Goal: Transaction & Acquisition: Obtain resource

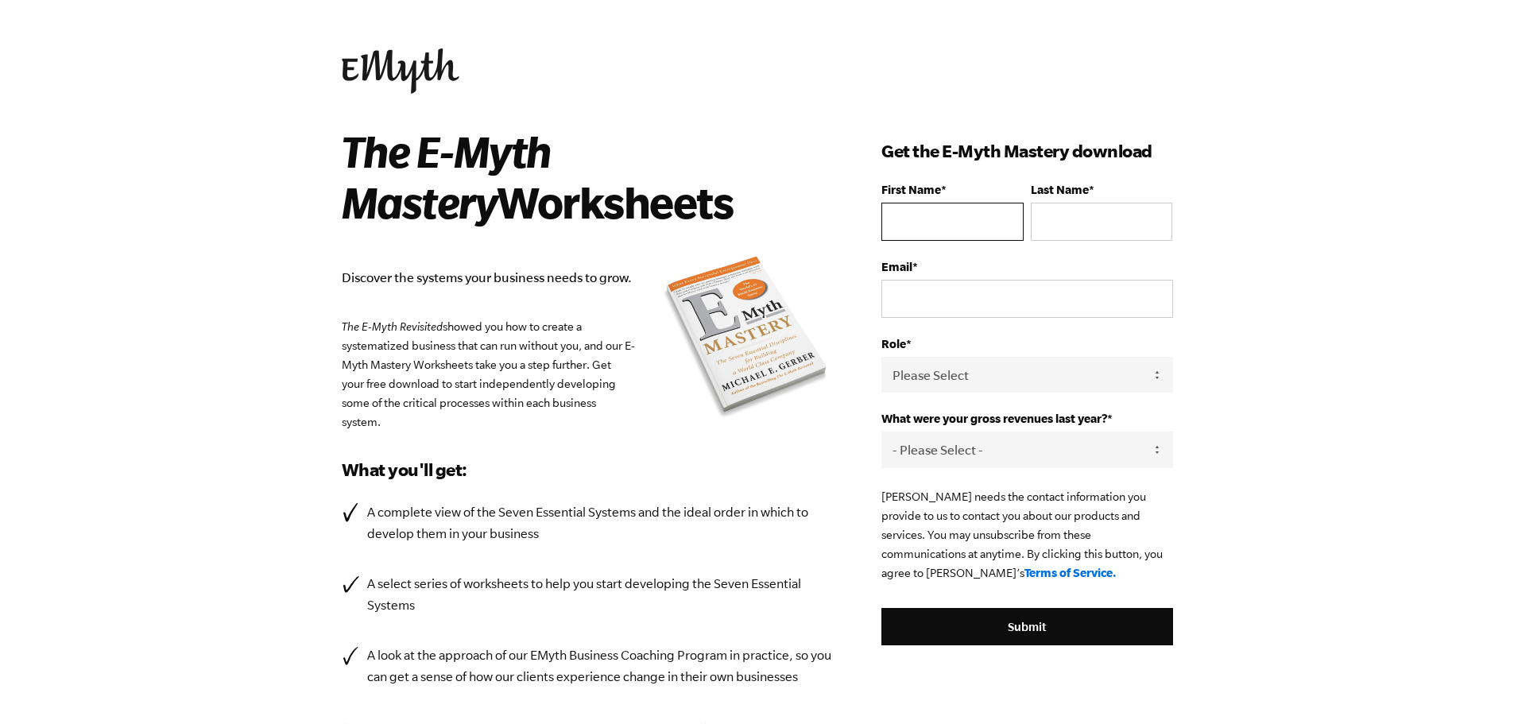
click at [954, 210] on input "First Name *" at bounding box center [951, 222] width 141 height 38
type input "Harun"
type input "[PERSON_NAME]"
click at [992, 308] on input "Email *" at bounding box center [1026, 299] width 291 height 38
type input "[EMAIL_ADDRESS][DOMAIN_NAME]"
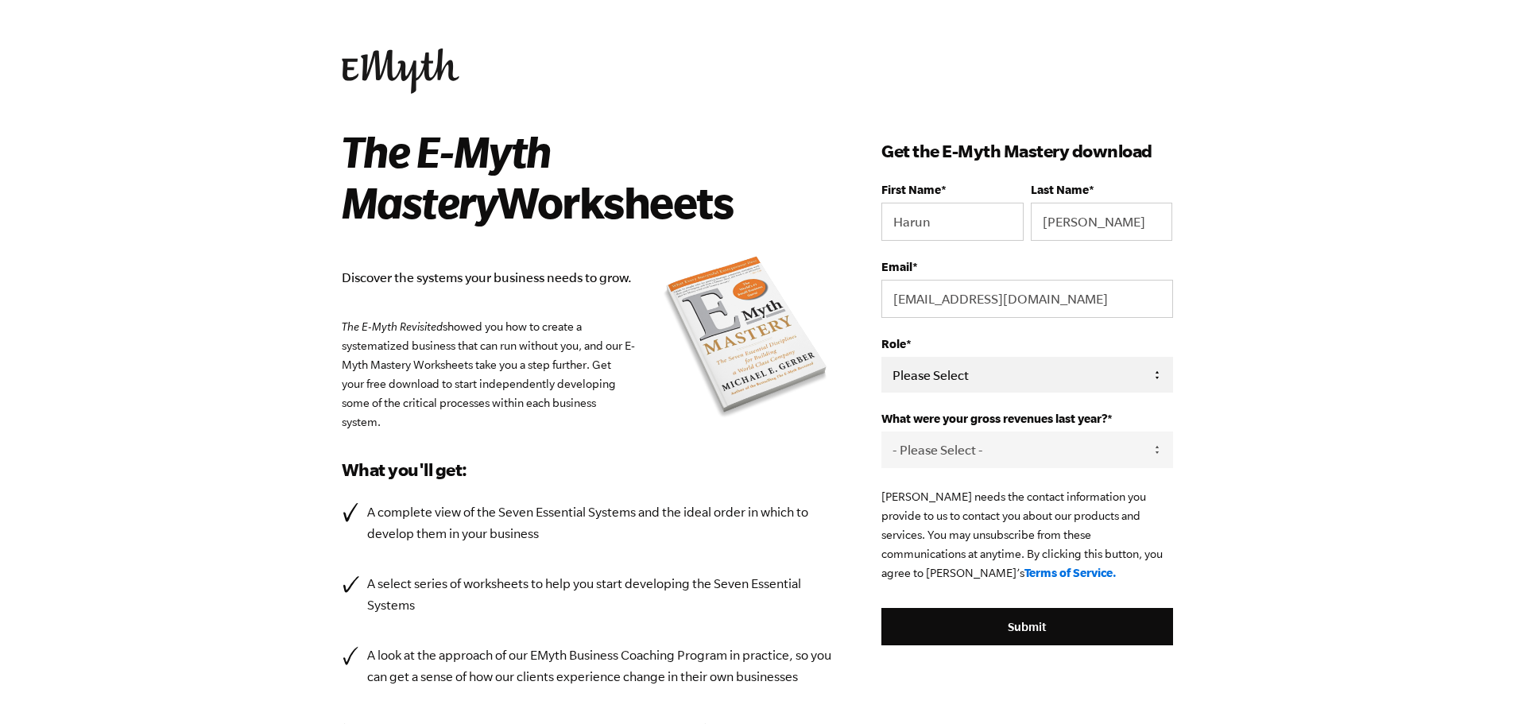
click at [980, 381] on select "Please Select Owner Partner / Co-Owner Executive Employee / Other" at bounding box center [1026, 375] width 291 height 36
select select "Employee / Other"
click at [881, 357] on select "Please Select Owner Partner / Co-Owner Executive Employee / Other" at bounding box center [1026, 375] width 291 height 36
click at [977, 429] on div "What were your gross revenues last year? * - Please Select - 0-75K 76-150K 151-…" at bounding box center [1026, 440] width 291 height 56
click at [979, 451] on select "- Please Select - 0-75K 76-150K 151-275K 276-500K 501-750K 751-1M 1-2.5M 2.5-5M…" at bounding box center [1026, 449] width 291 height 36
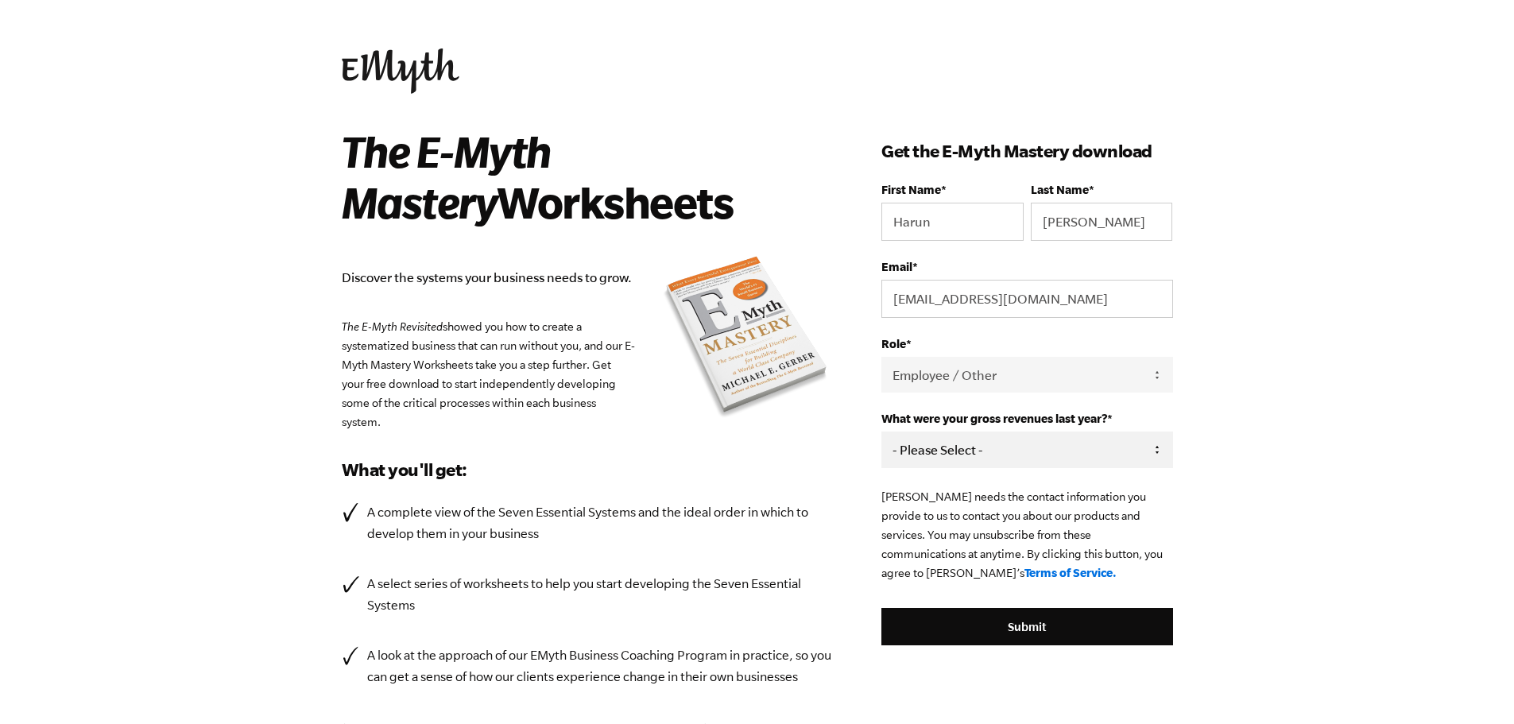
select select "0-75K"
click at [881, 433] on select "- Please Select - 0-75K 76-150K 151-275K 276-500K 501-750K 751-1M 1-2.5M 2.5-5M…" at bounding box center [1026, 449] width 291 height 36
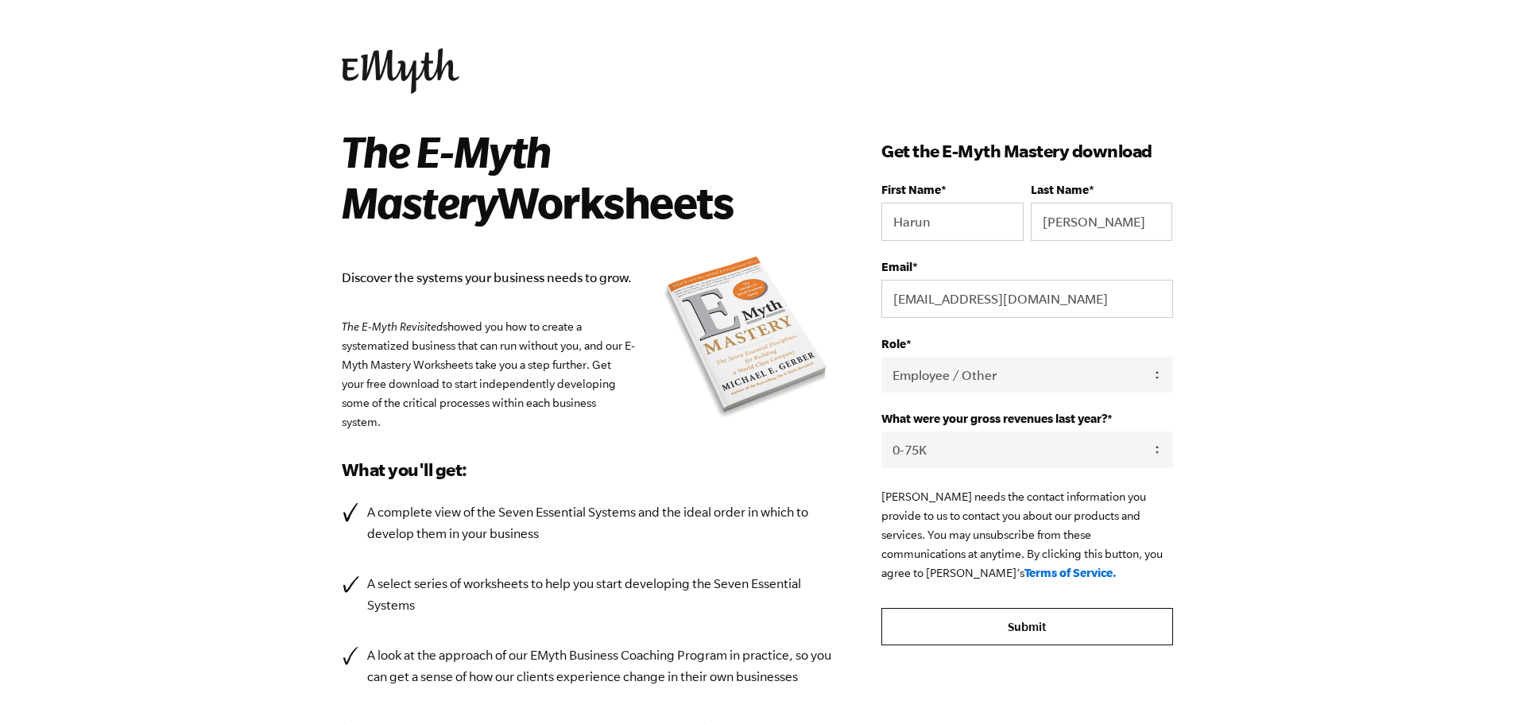
click at [1053, 617] on input "Submit" at bounding box center [1026, 627] width 291 height 38
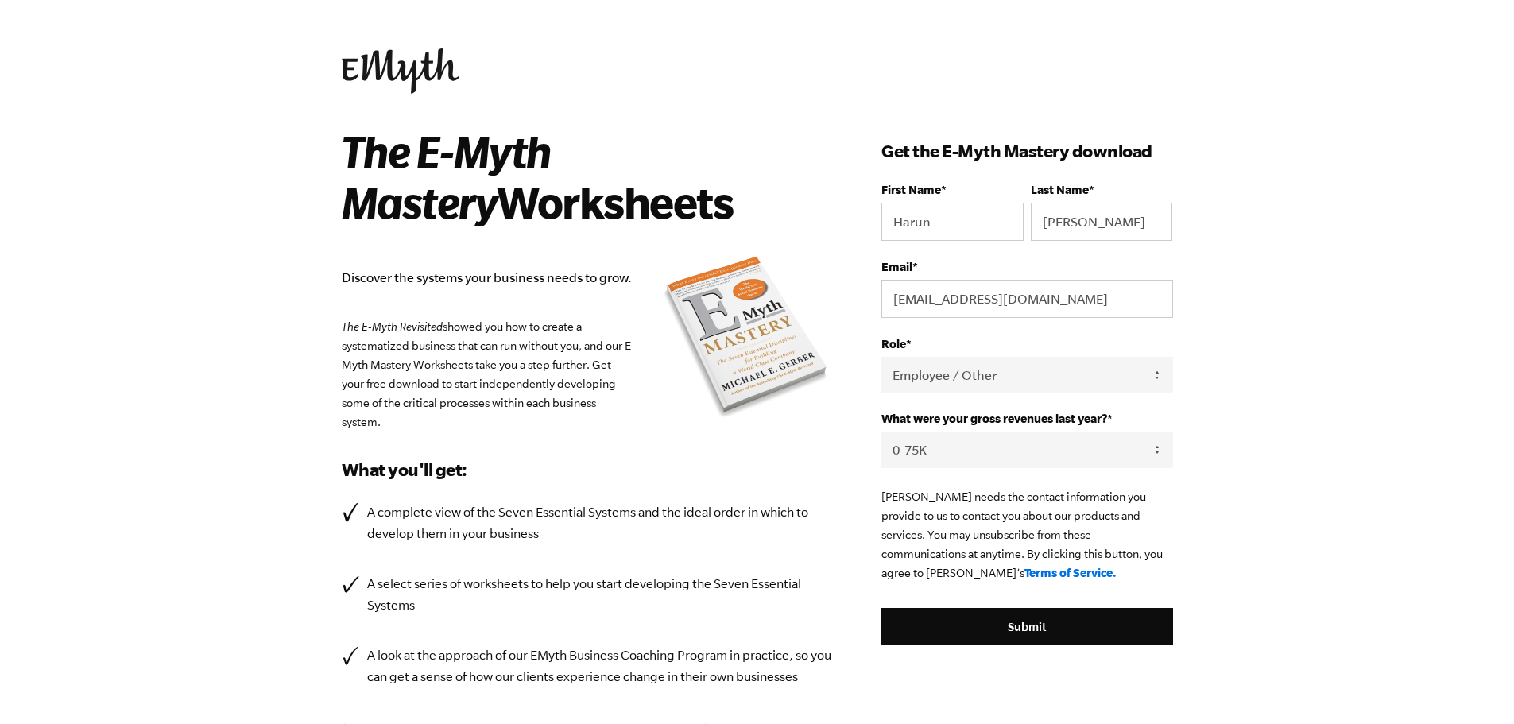
click at [1492, 0] on div at bounding box center [757, 0] width 1514 height 0
click at [1484, 0] on div at bounding box center [757, 0] width 1514 height 0
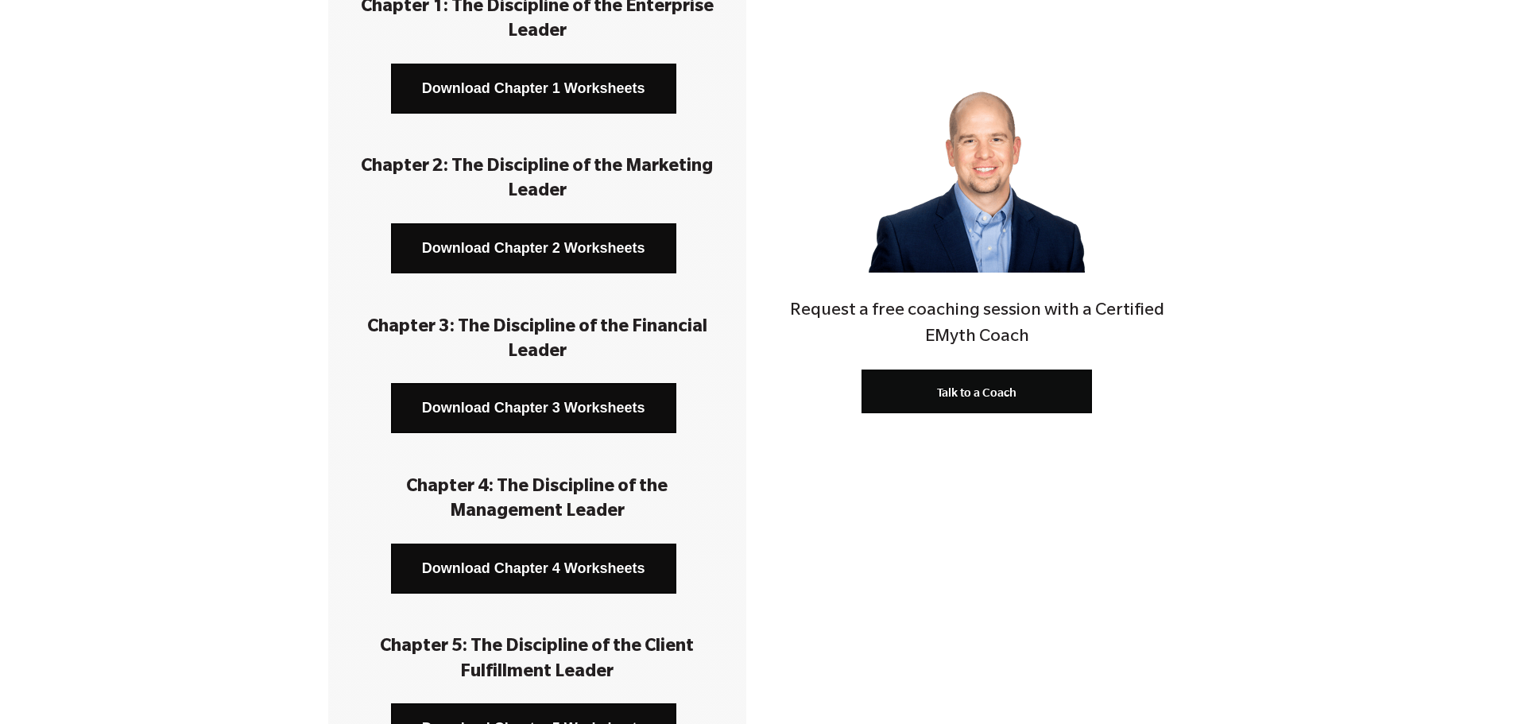
scroll to position [477, 0]
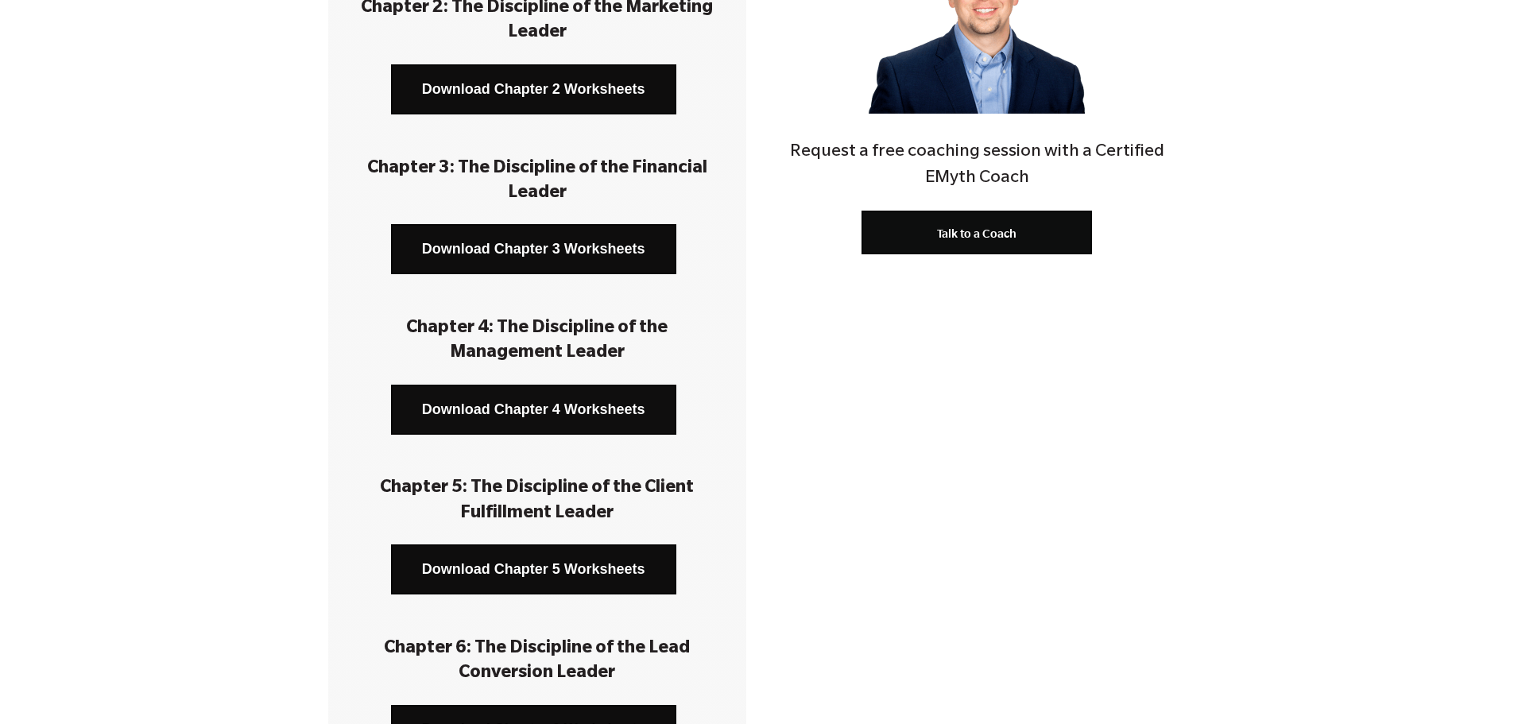
click at [533, 420] on link "Download Chapter 4 Worksheets" at bounding box center [533, 410] width 285 height 50
click at [528, 578] on link "Download Chapter 5 Worksheets" at bounding box center [533, 569] width 285 height 50
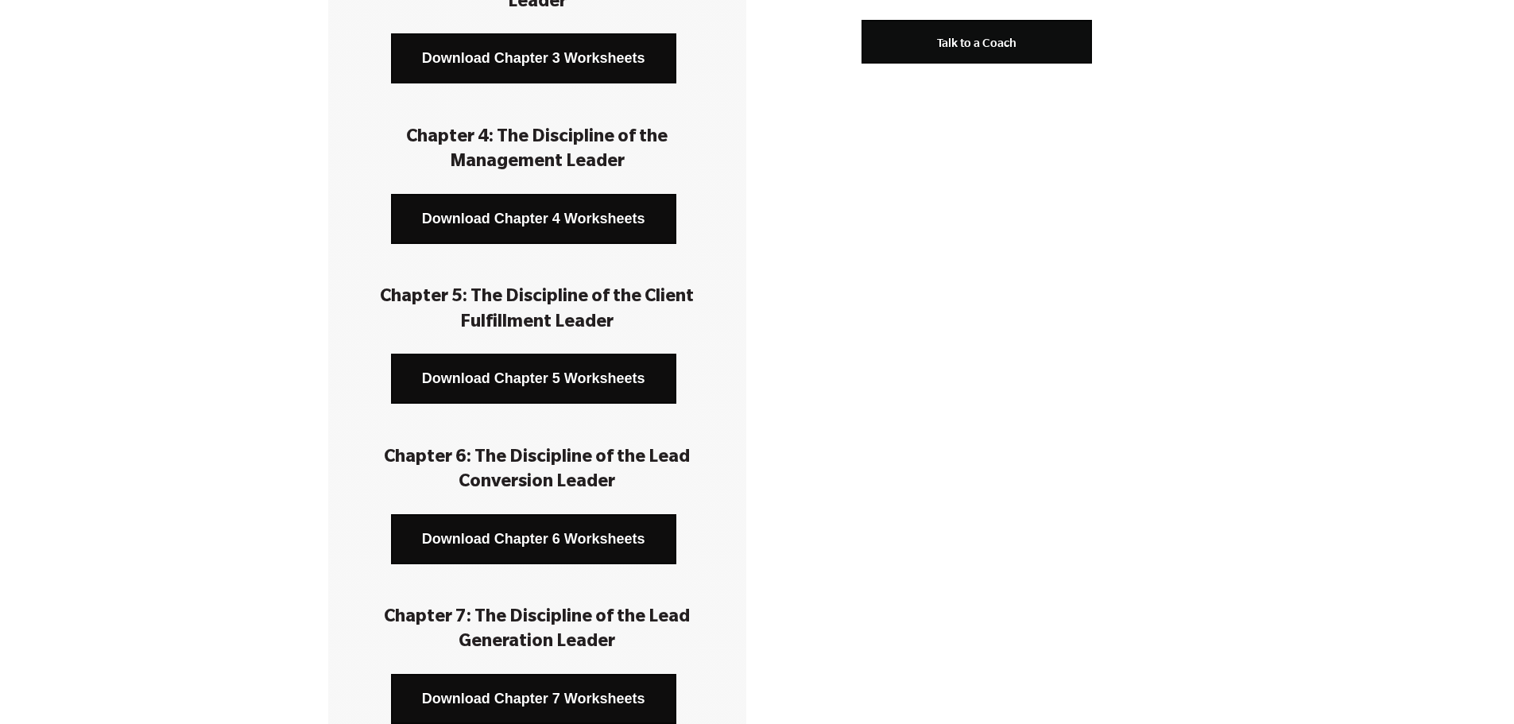
scroll to position [715, 0]
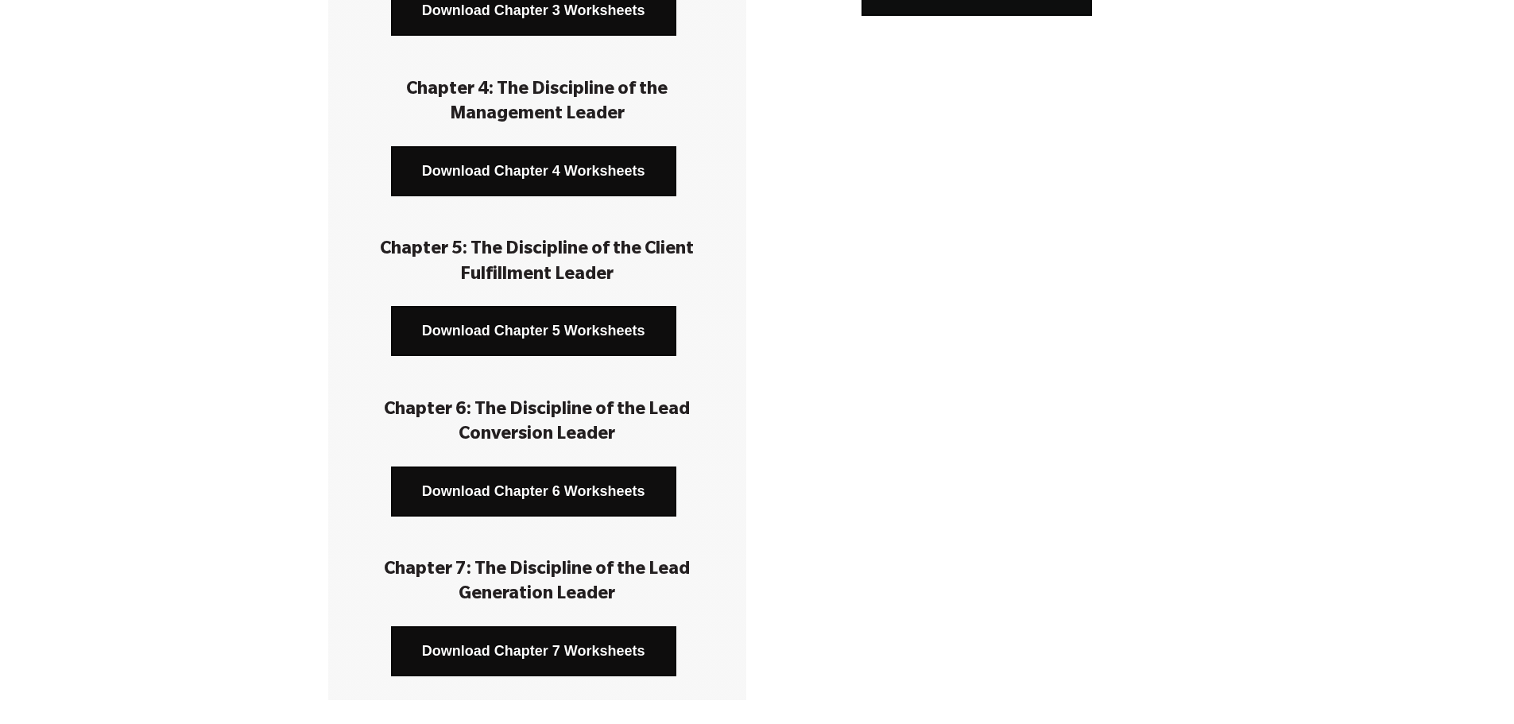
click at [547, 498] on link "Download Chapter 6 Worksheets" at bounding box center [533, 491] width 285 height 50
click at [536, 657] on link "Download Chapter 7 Worksheets" at bounding box center [533, 651] width 285 height 50
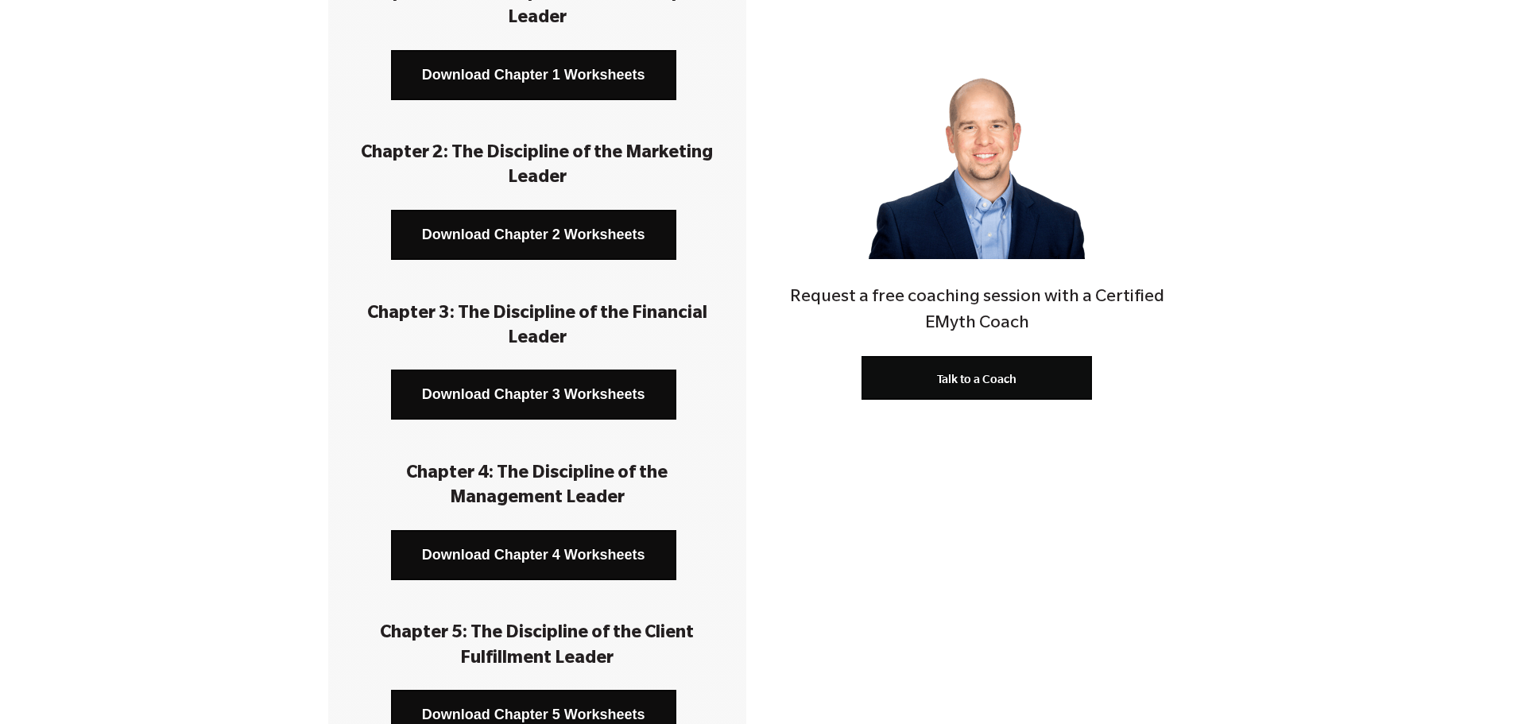
scroll to position [79, 0]
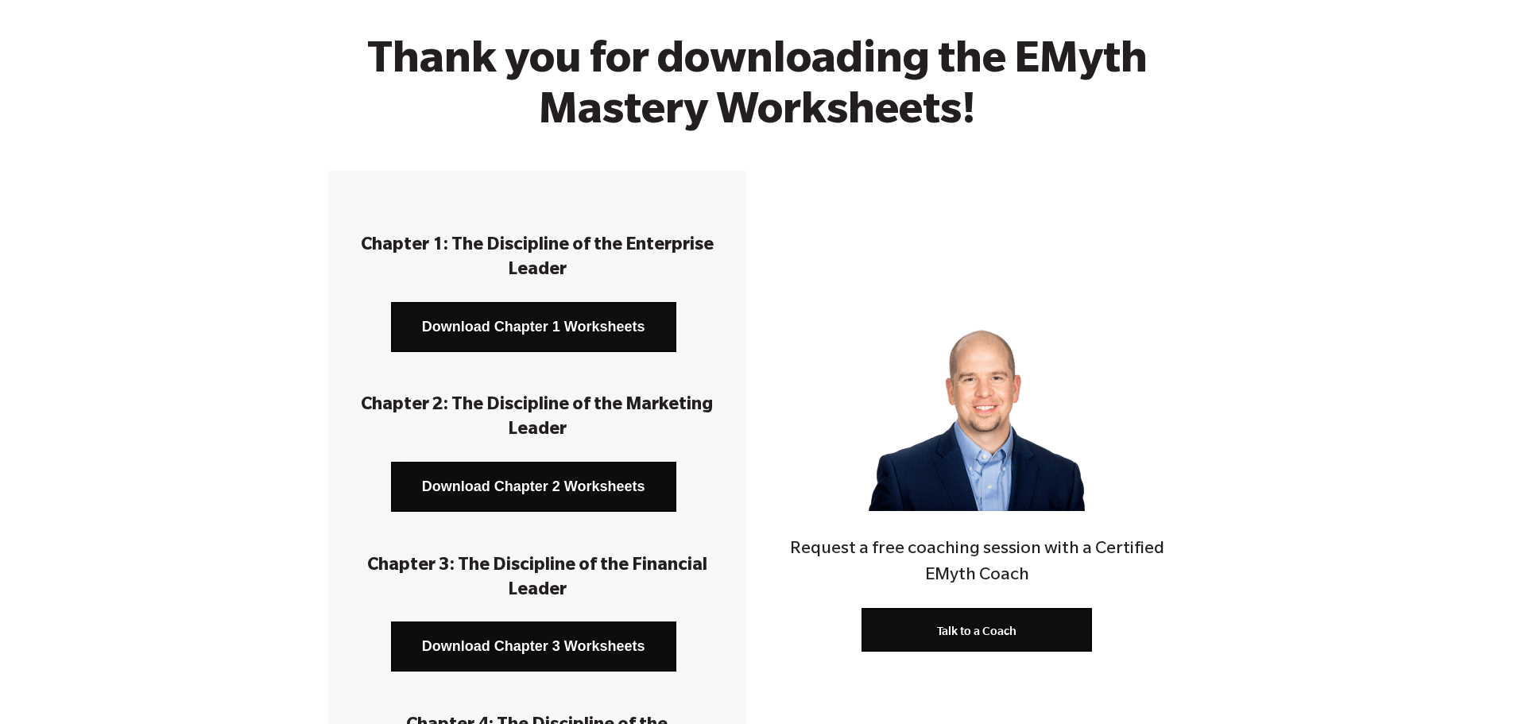
click at [555, 335] on link "Download Chapter 1 Worksheets" at bounding box center [533, 327] width 285 height 50
click at [567, 480] on link "Download Chapter 2 Worksheets" at bounding box center [533, 487] width 285 height 50
click at [567, 645] on link "Download Chapter 3 Worksheets" at bounding box center [533, 646] width 285 height 50
